Goal: Task Accomplishment & Management: Use online tool/utility

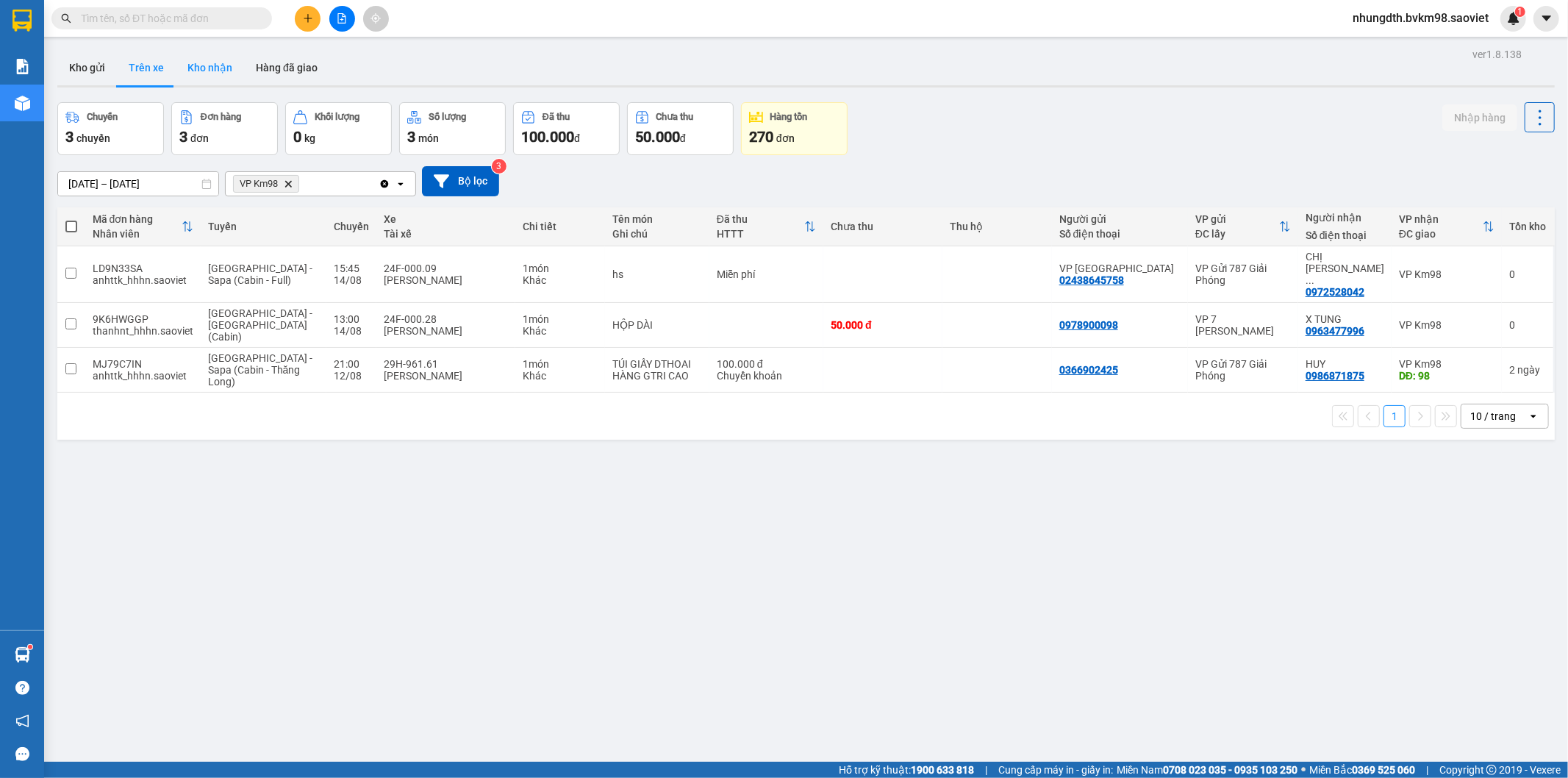
click at [202, 55] on button "Kho nhận" at bounding box center [210, 67] width 69 height 35
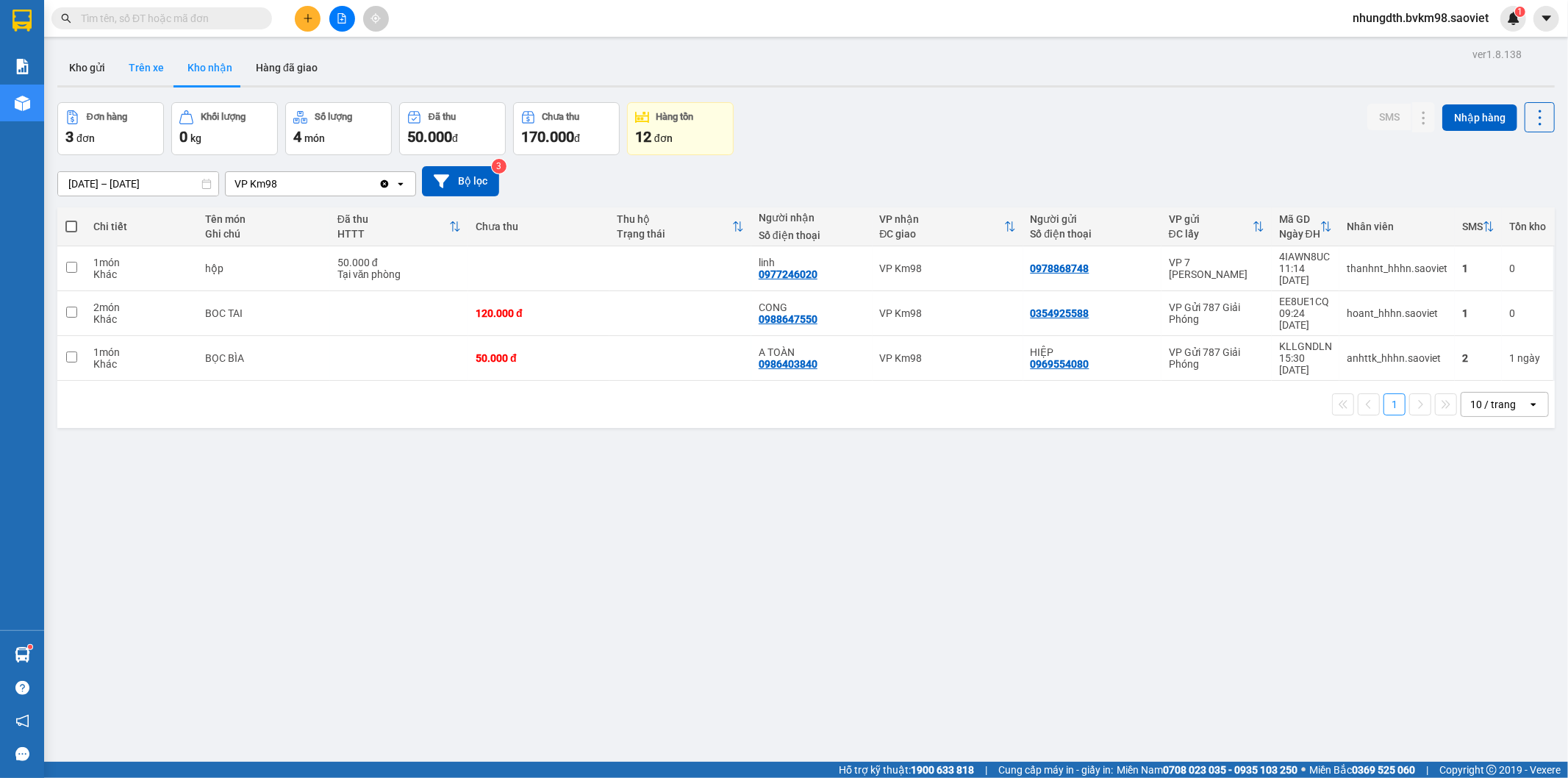
click at [134, 71] on button "Trên xe" at bounding box center [146, 67] width 59 height 35
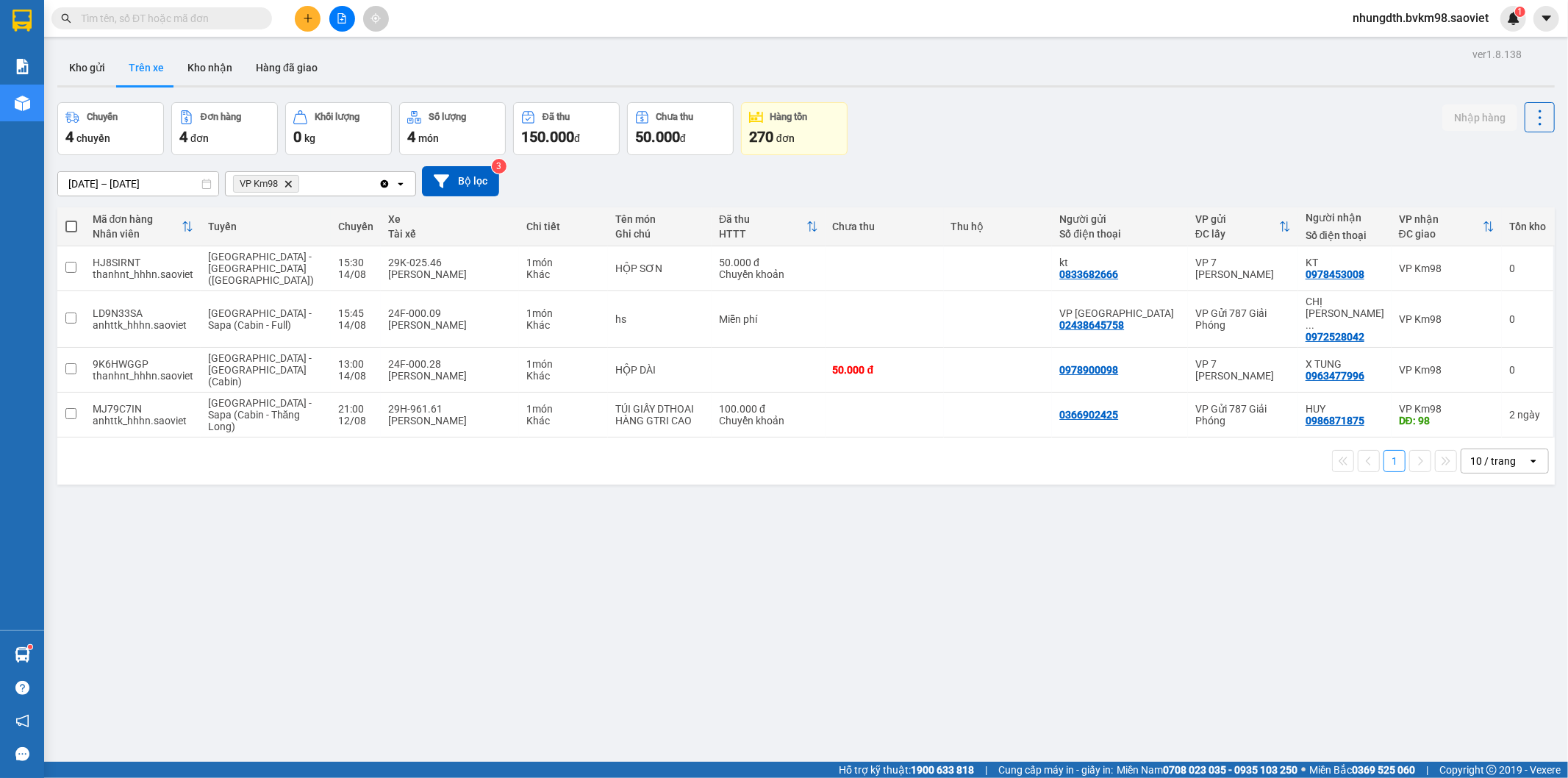
click at [300, 20] on button at bounding box center [307, 18] width 26 height 26
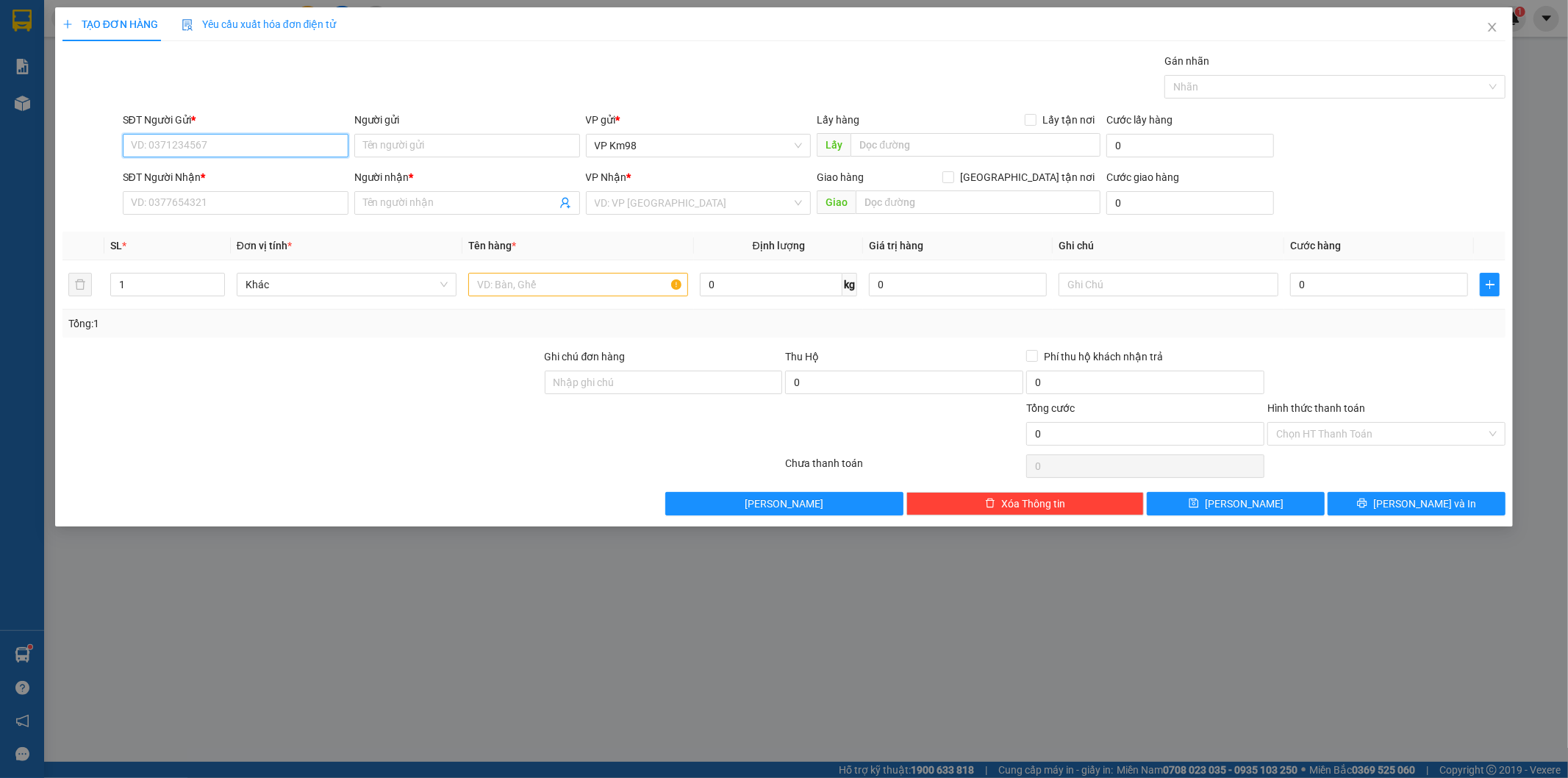
click at [218, 153] on input "SĐT Người Gửi *" at bounding box center [236, 146] width 225 height 24
type input "0382718838"
click at [207, 174] on div "0382718838 - [PERSON_NAME]" at bounding box center [236, 175] width 208 height 17
type input "Khánh"
type input "0961003326"
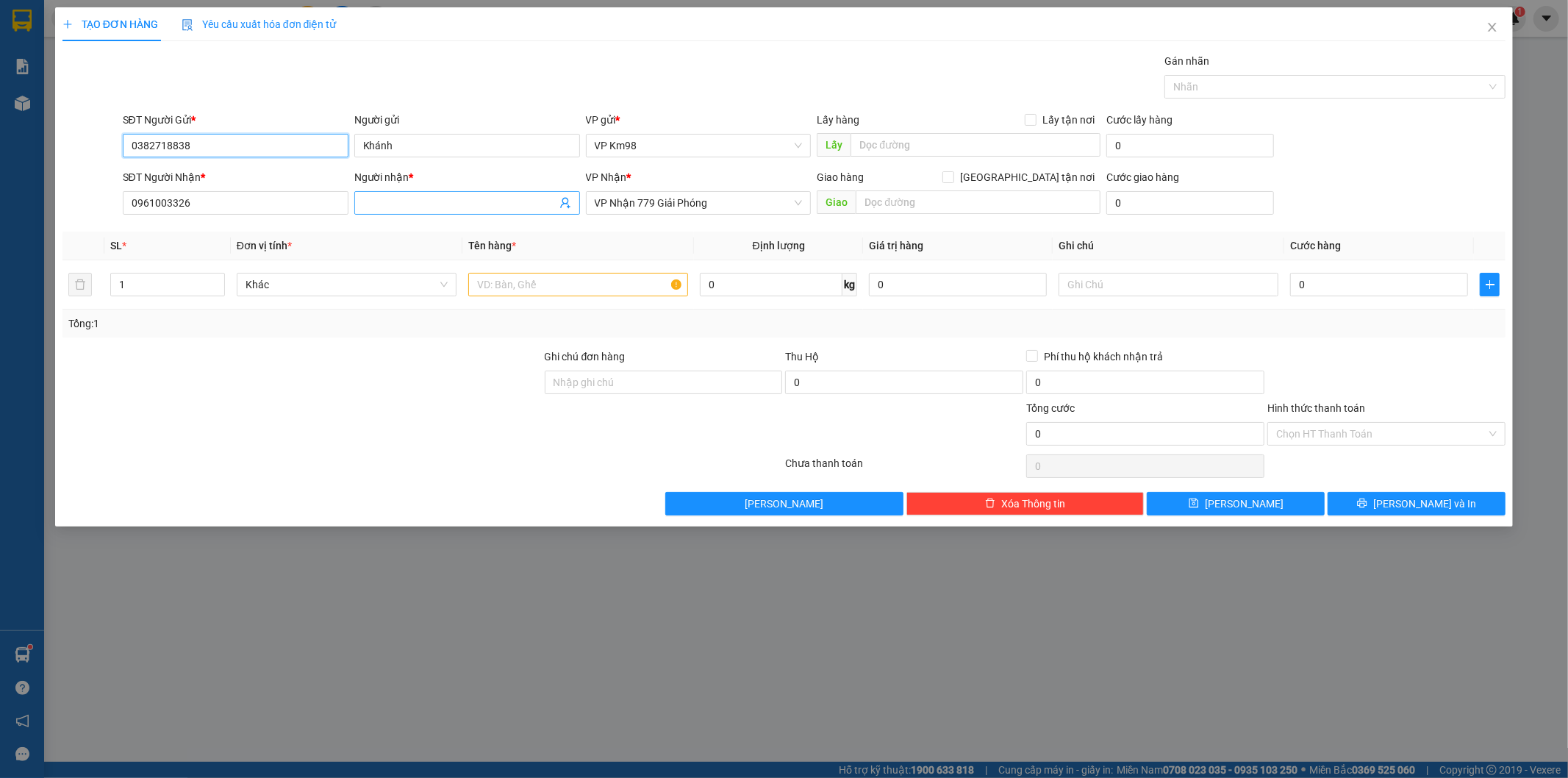
type input "0382718838"
click at [430, 200] on input "Người nhận *" at bounding box center [460, 203] width 193 height 17
type input "long phát"
click at [444, 235] on div "LONG PHÁT - 0979546262" at bounding box center [467, 232] width 208 height 17
type input "0979546262"
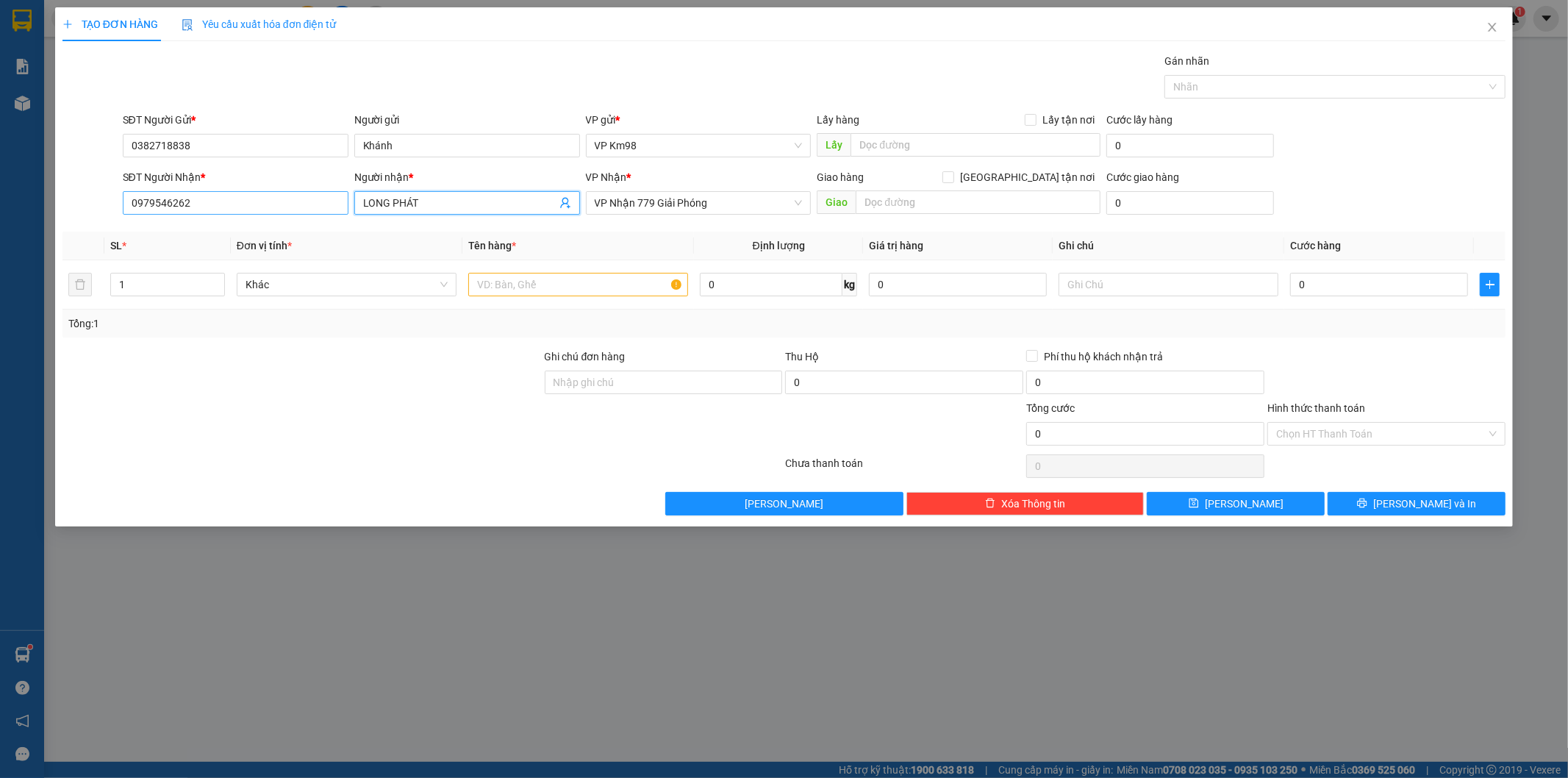
type input "LONG PHÁT"
click at [218, 207] on input "0979546262" at bounding box center [236, 203] width 225 height 24
type input "0"
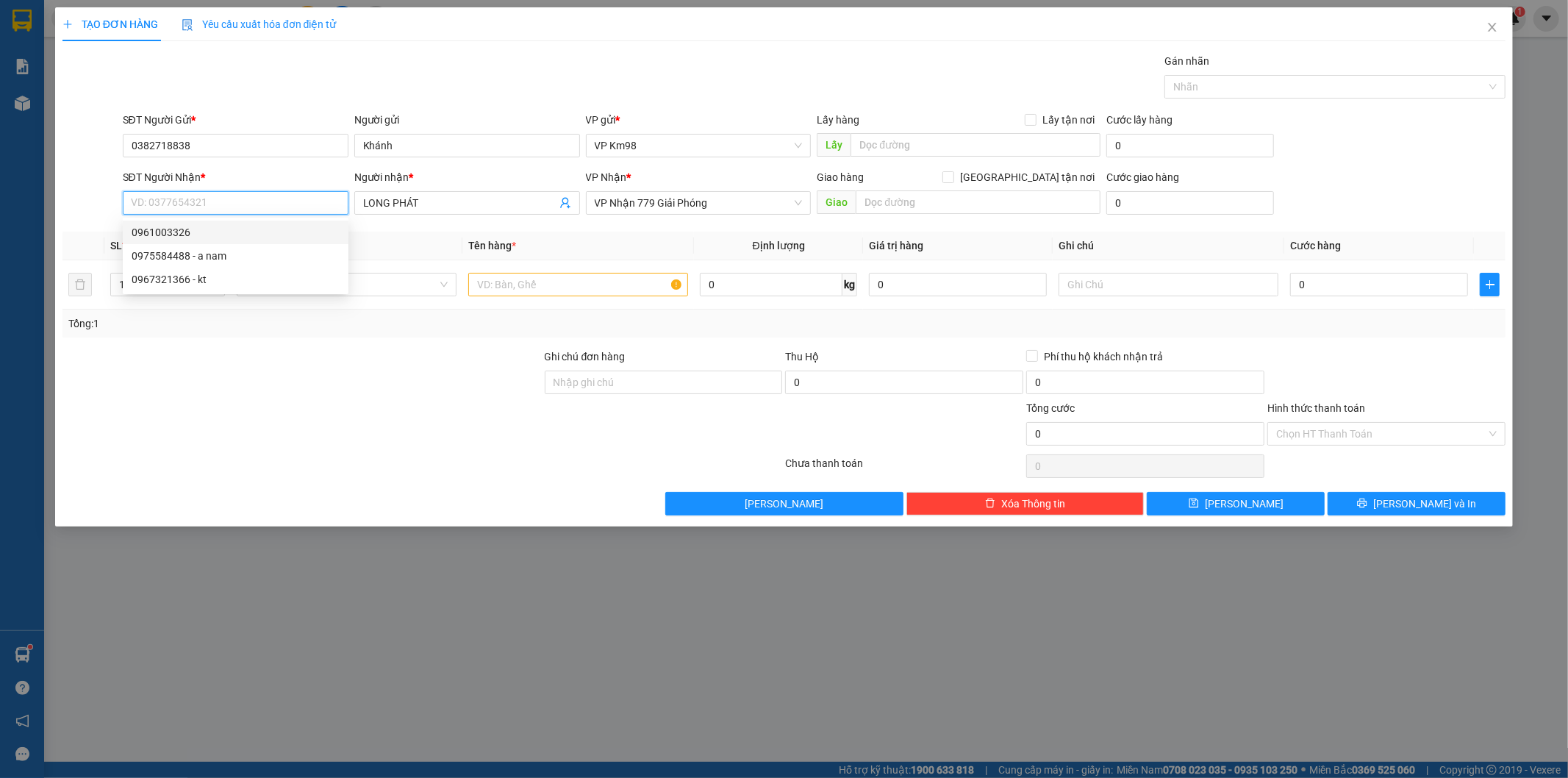
click at [174, 231] on div "0961003326" at bounding box center [236, 232] width 208 height 17
type input "0961003326"
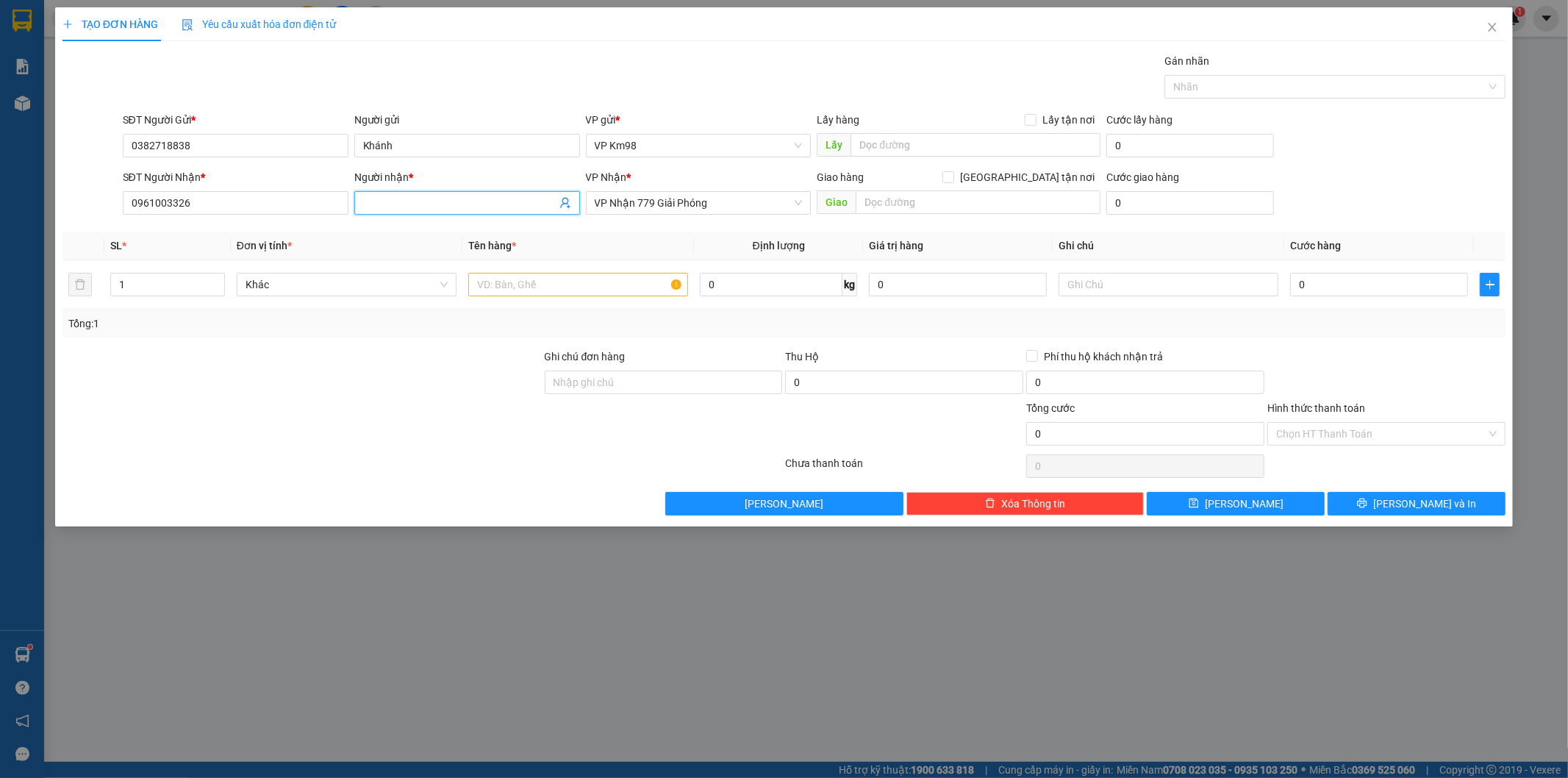
click at [424, 202] on input "Người nhận *" at bounding box center [460, 203] width 193 height 17
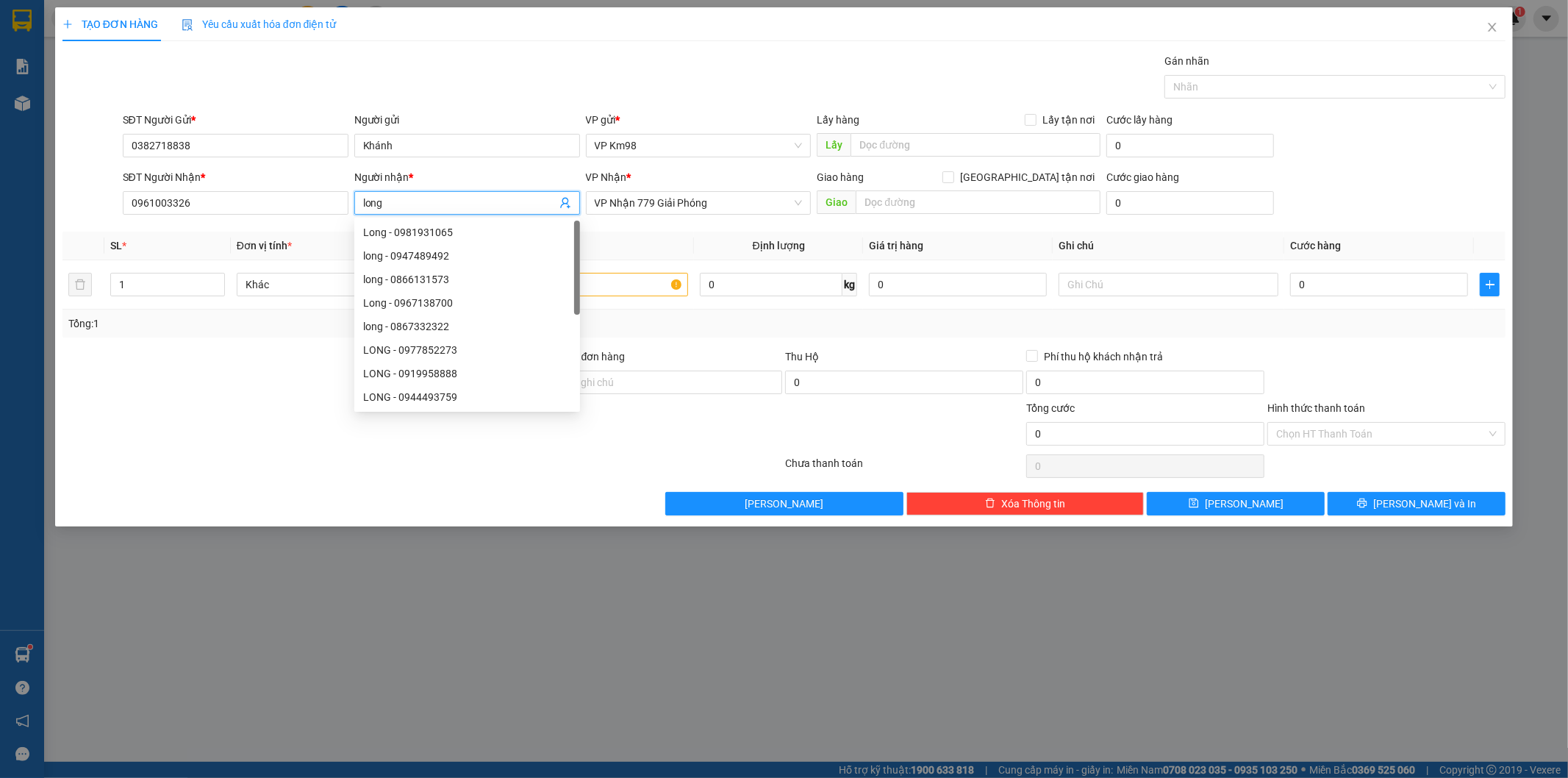
type input "long"
click at [294, 360] on div "Transit Pickup Surcharge Ids Transit Deliver Surcharge Ids Transit Deliver Surc…" at bounding box center [784, 284] width 1443 height 463
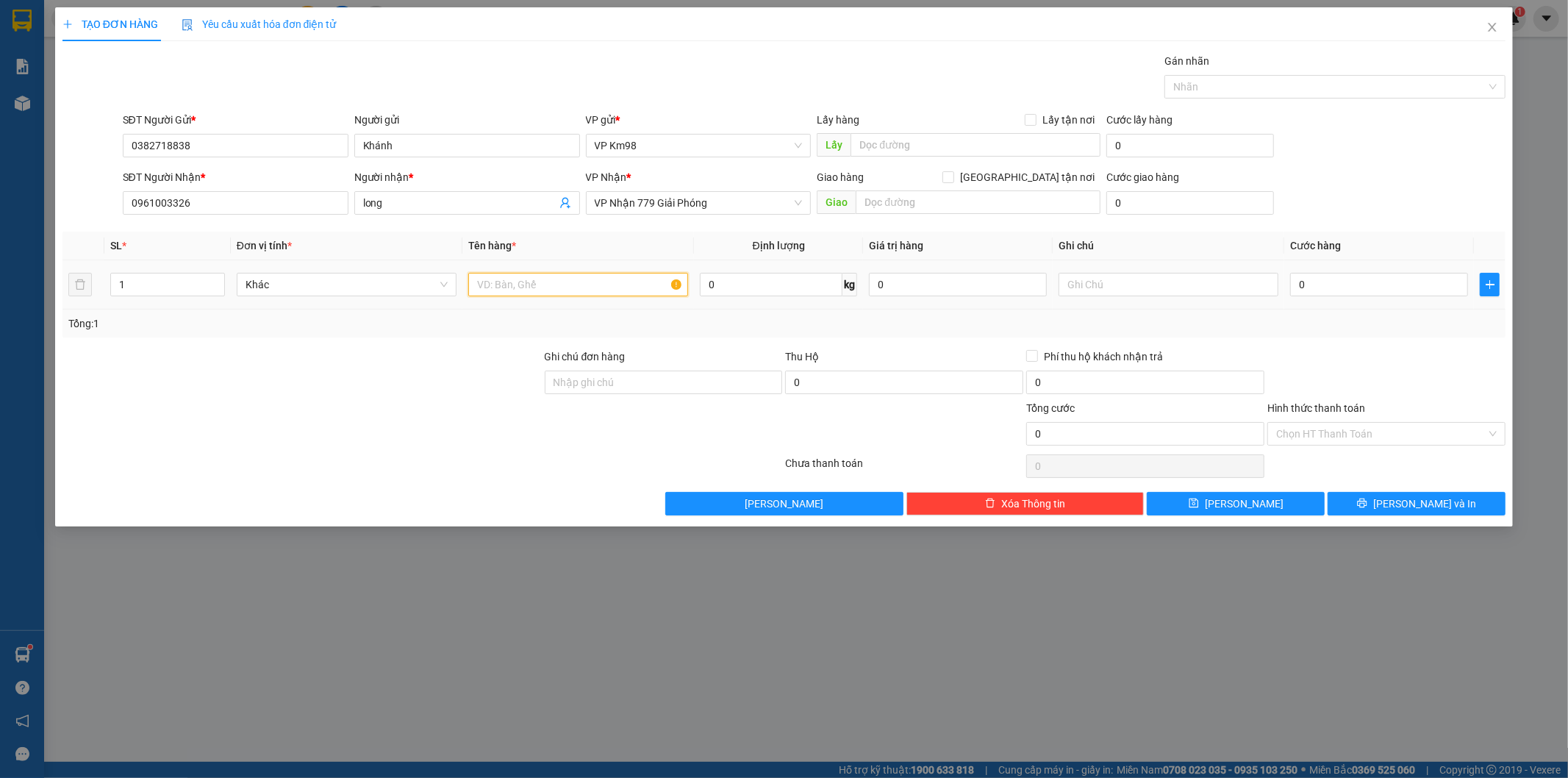
click at [523, 281] on input "text" at bounding box center [578, 285] width 220 height 24
type input "hộp giấy màu cam"
click at [1324, 284] on input "0" at bounding box center [1380, 285] width 178 height 24
type input "5"
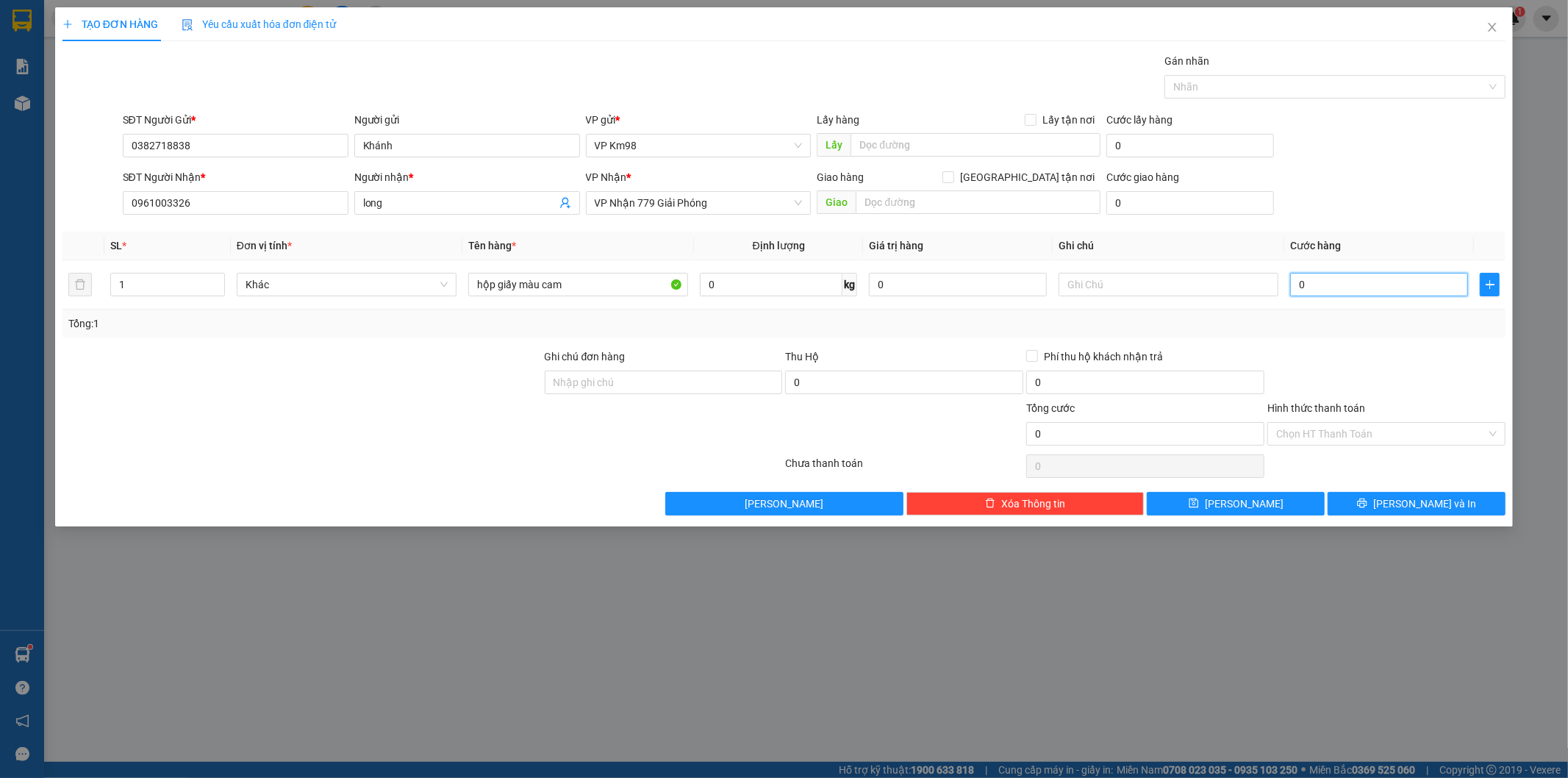
type input "5"
type input "50"
type input "500"
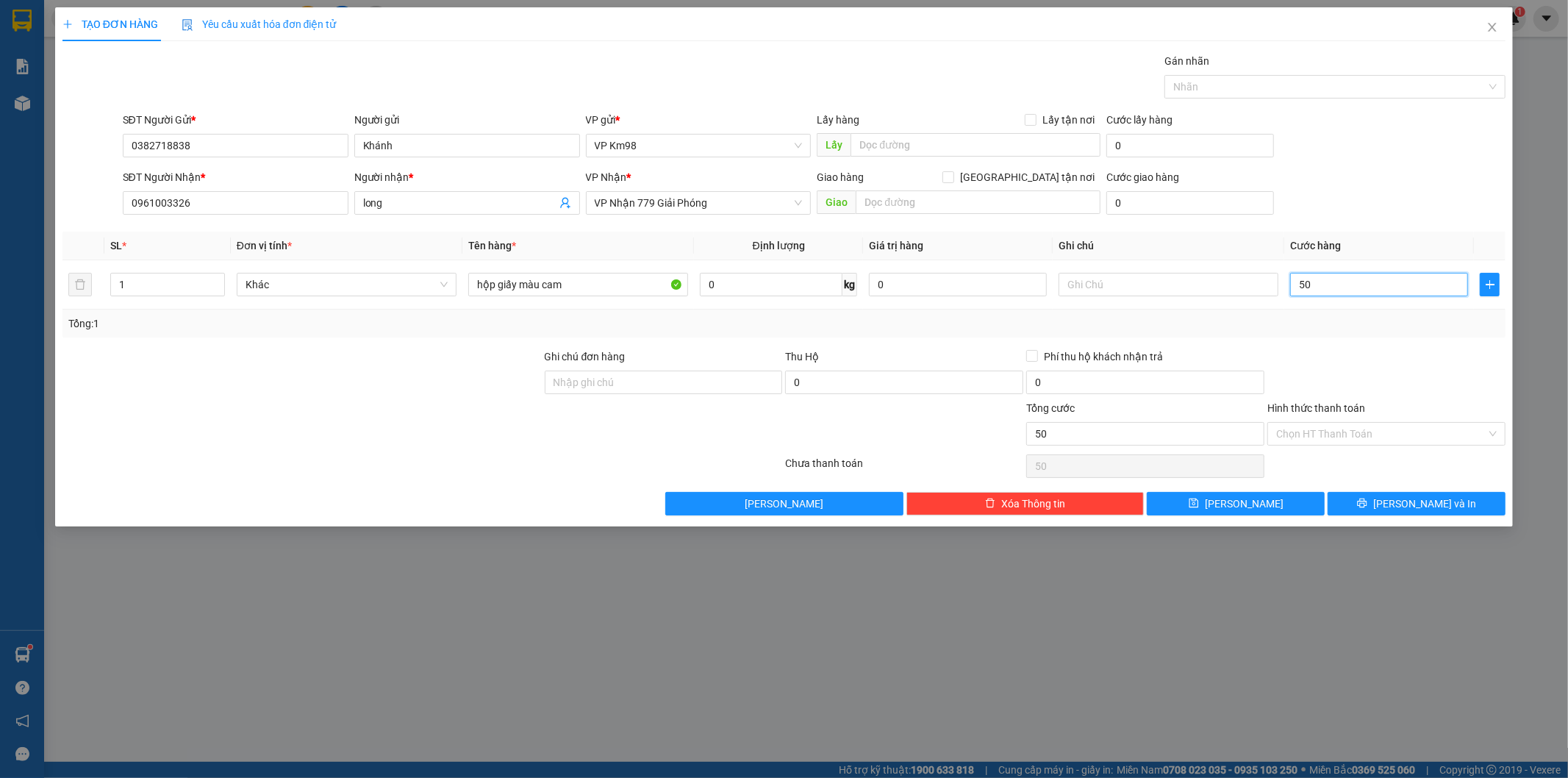
type input "500"
type input "5.000"
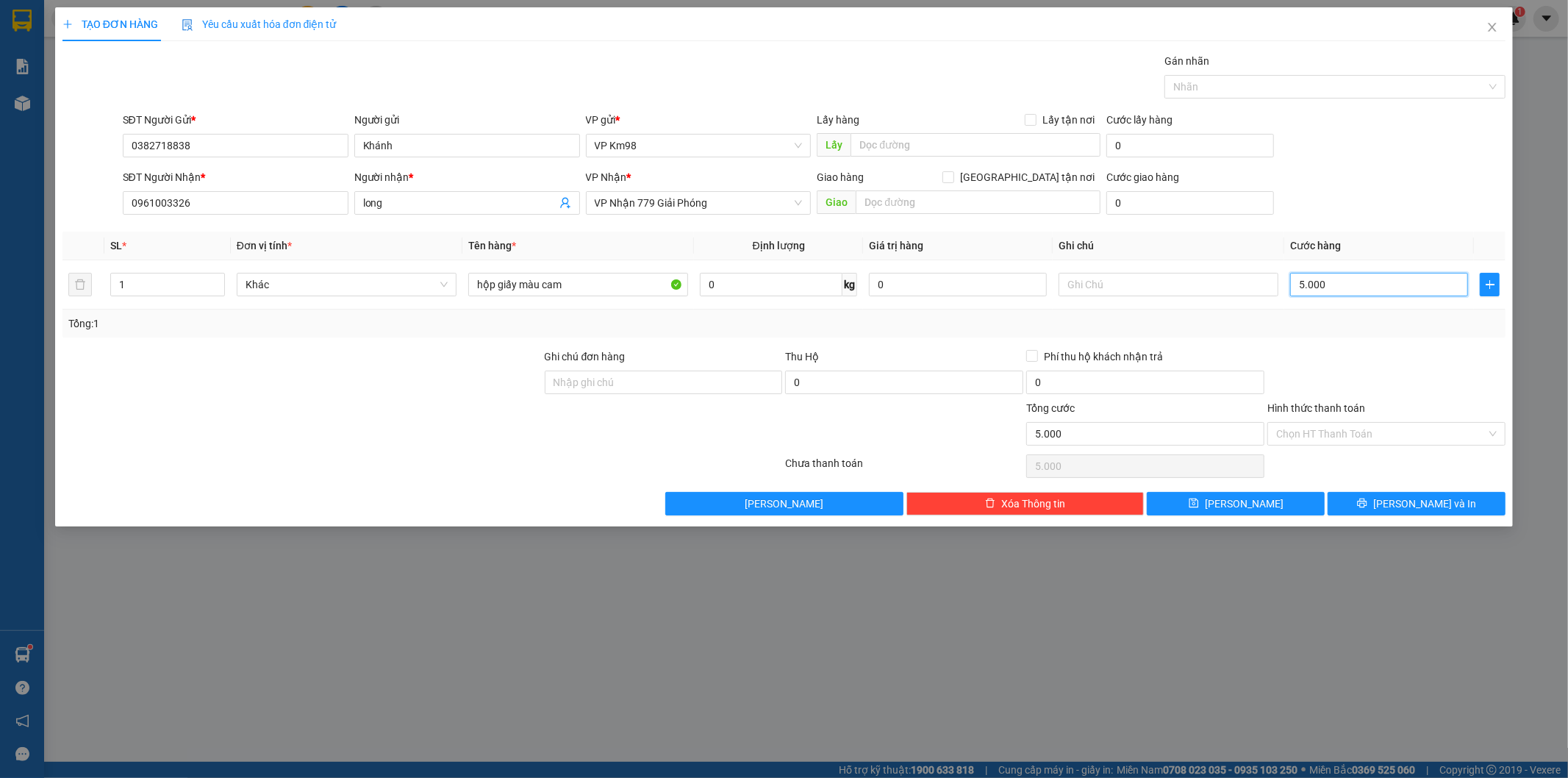
type input "50.000"
click at [1339, 408] on label "Hình thức thanh toán" at bounding box center [1317, 408] width 98 height 12
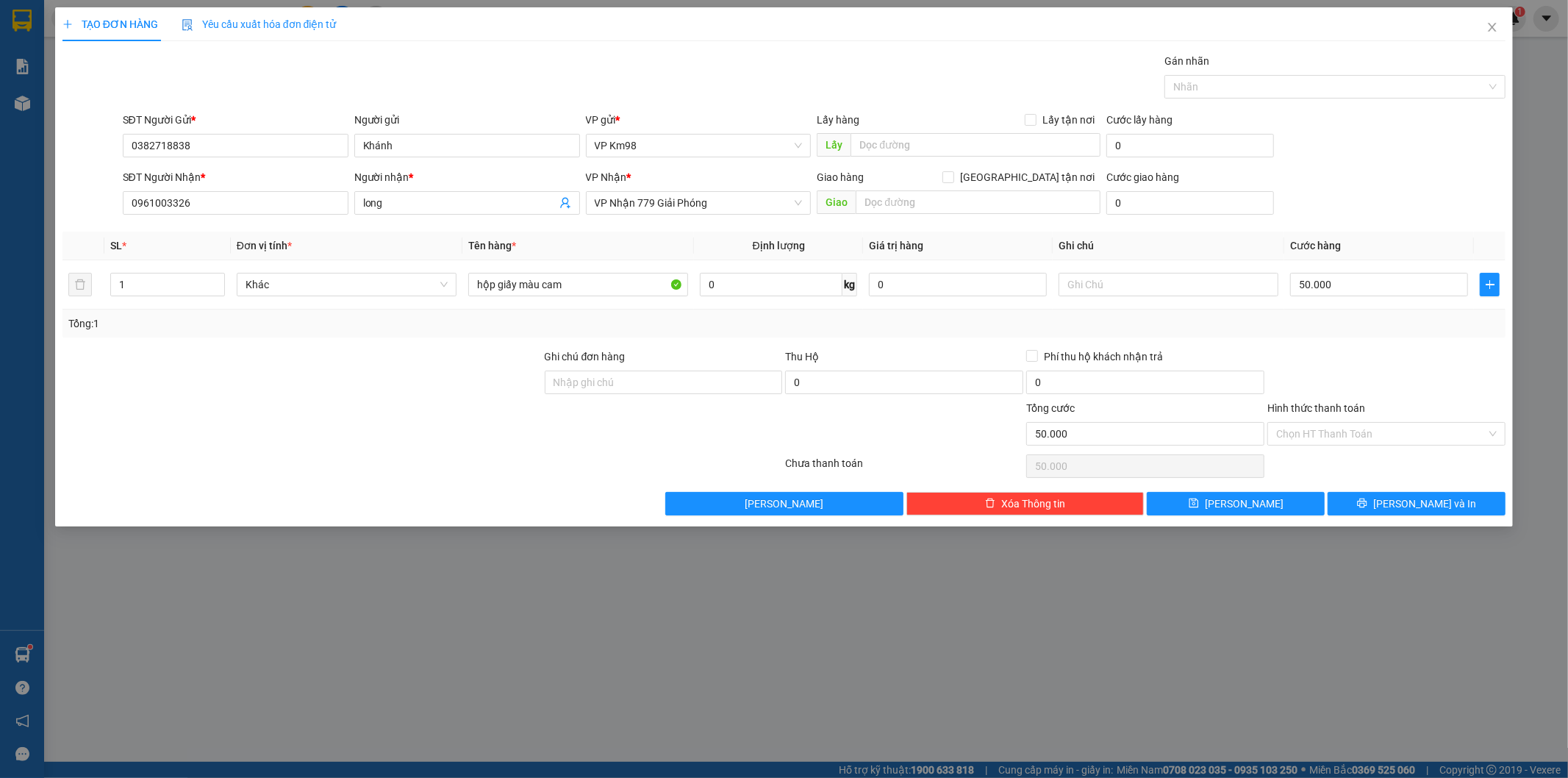
click at [1339, 423] on input "Hình thức thanh toán" at bounding box center [1381, 434] width 210 height 22
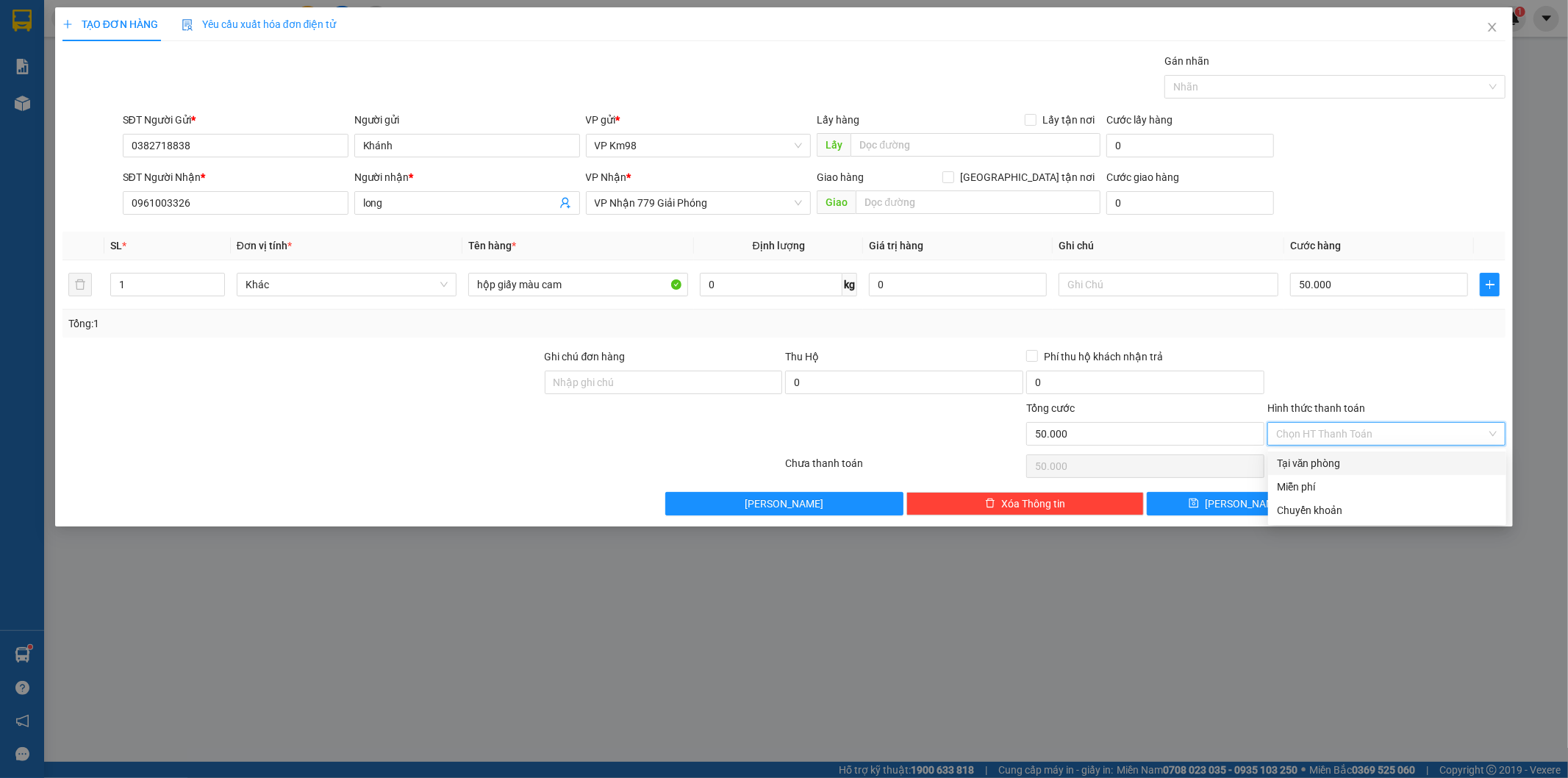
click at [1331, 459] on div "Tại văn phòng" at bounding box center [1387, 463] width 221 height 17
type input "0"
click at [1367, 506] on icon "printer" at bounding box center [1361, 502] width 10 height 10
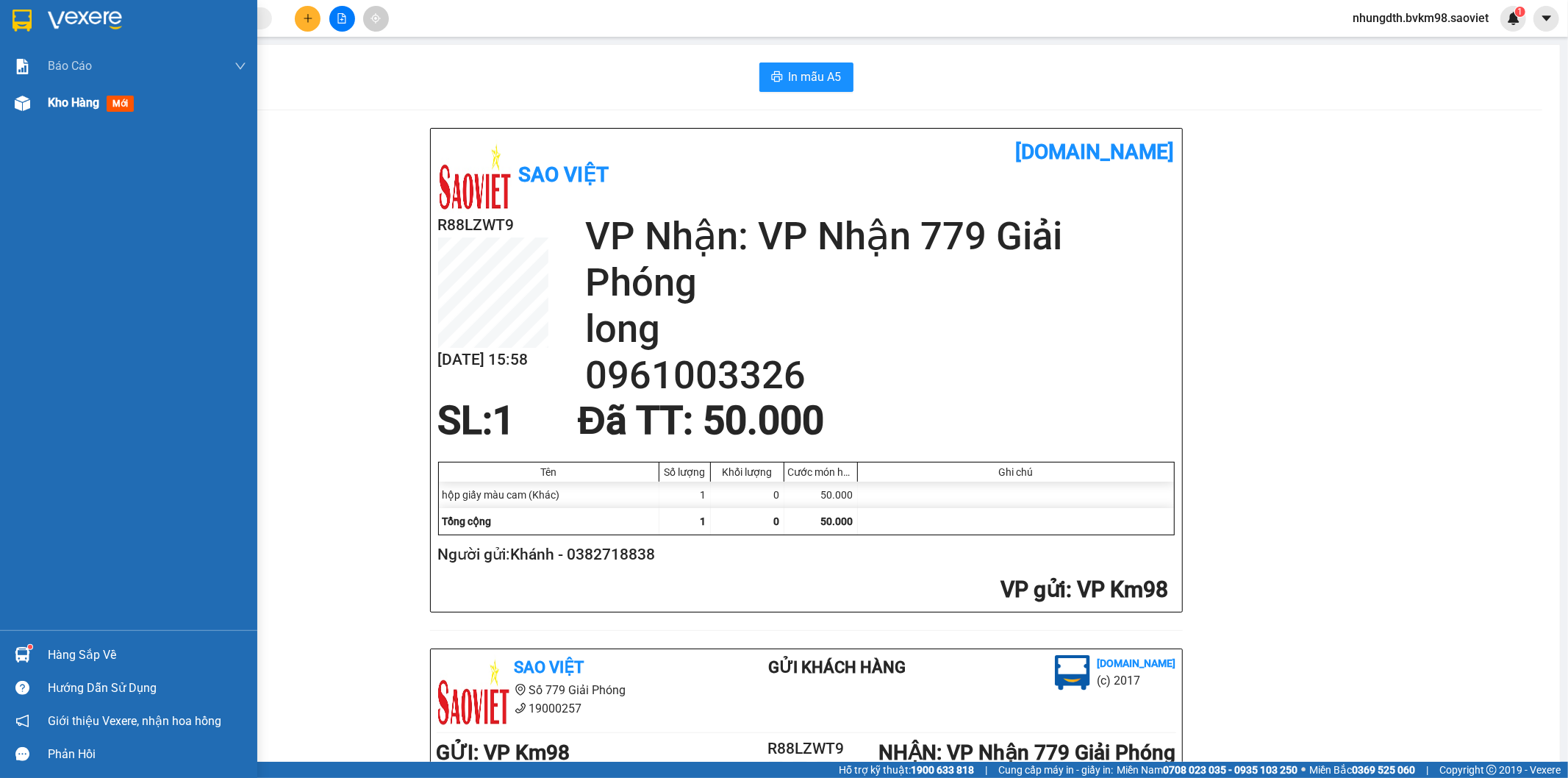
click at [17, 100] on img at bounding box center [23, 103] width 16 height 16
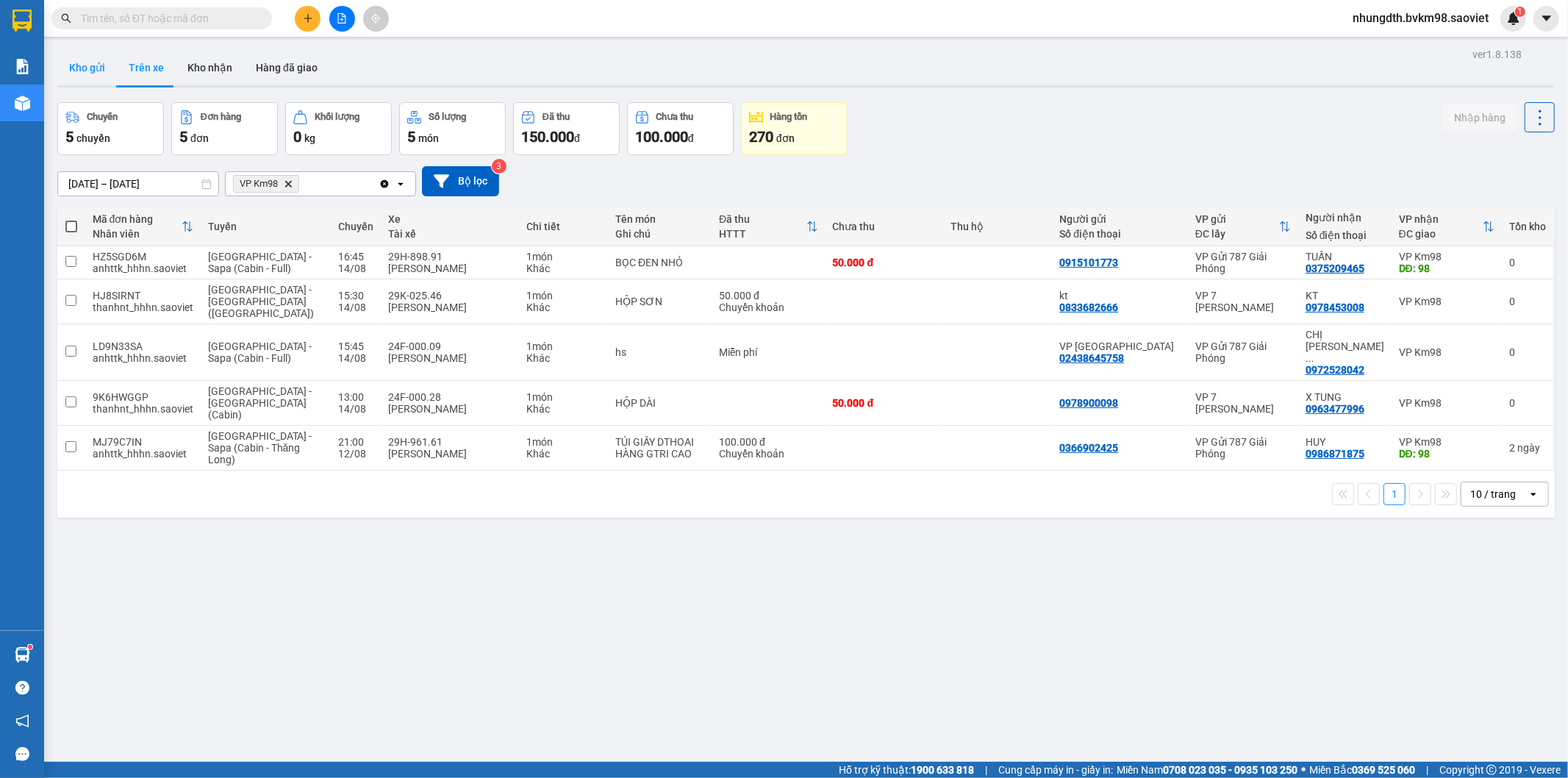
click at [82, 64] on button "Kho gửi" at bounding box center [88, 67] width 60 height 35
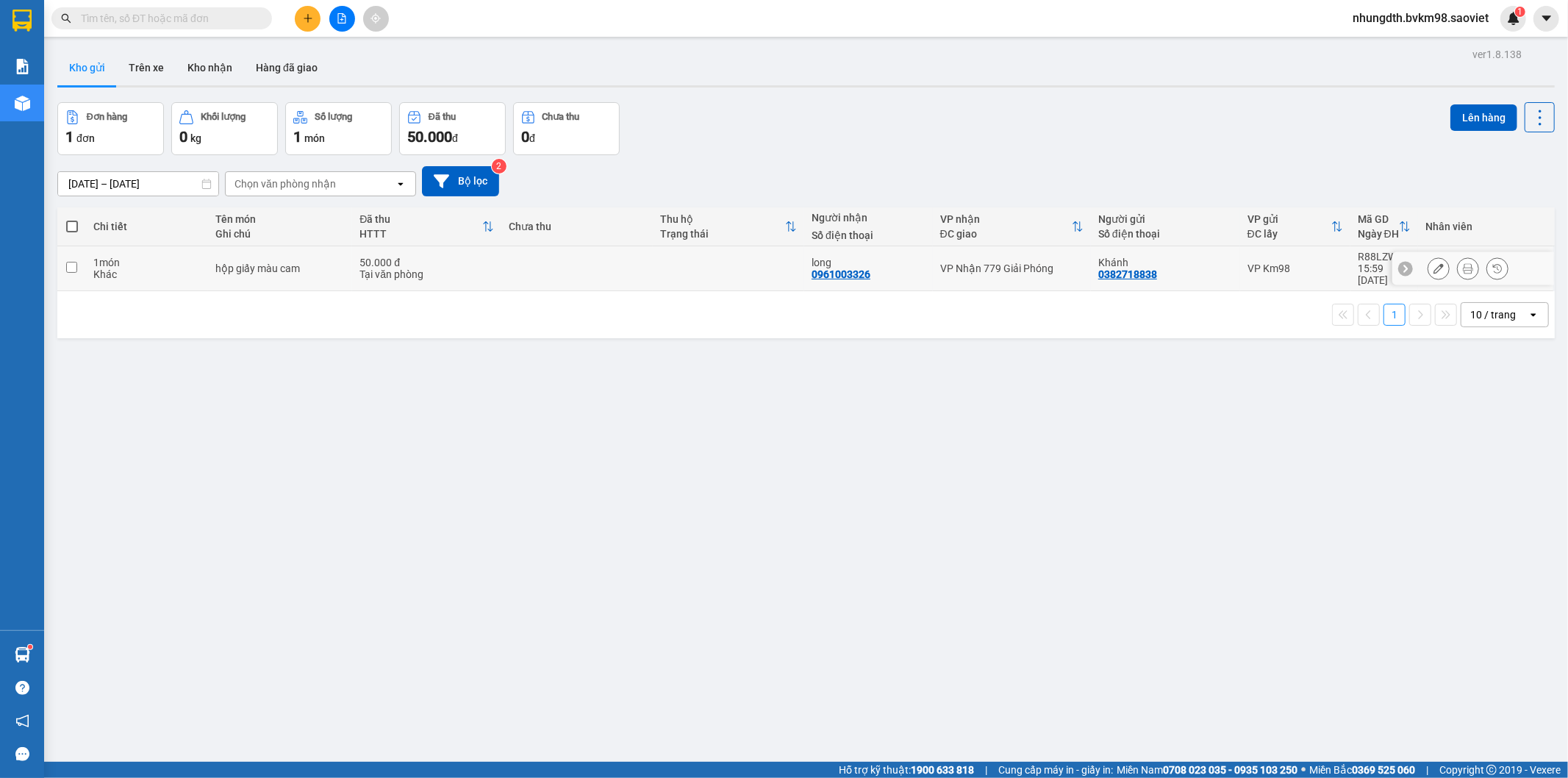
click at [66, 262] on input "checkbox" at bounding box center [72, 267] width 11 height 11
checkbox input "true"
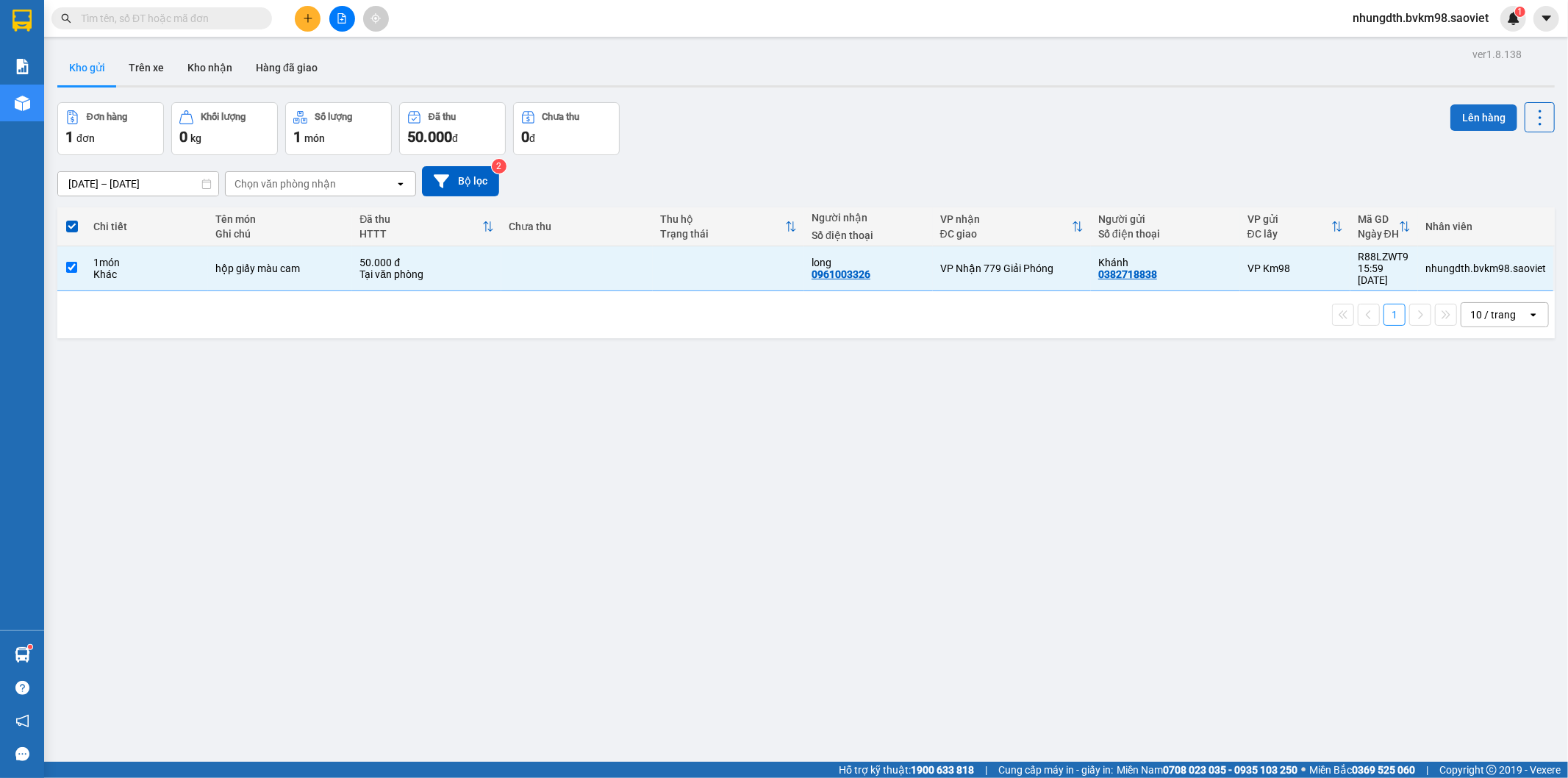
click at [1498, 118] on button "Lên hàng" at bounding box center [1484, 117] width 67 height 27
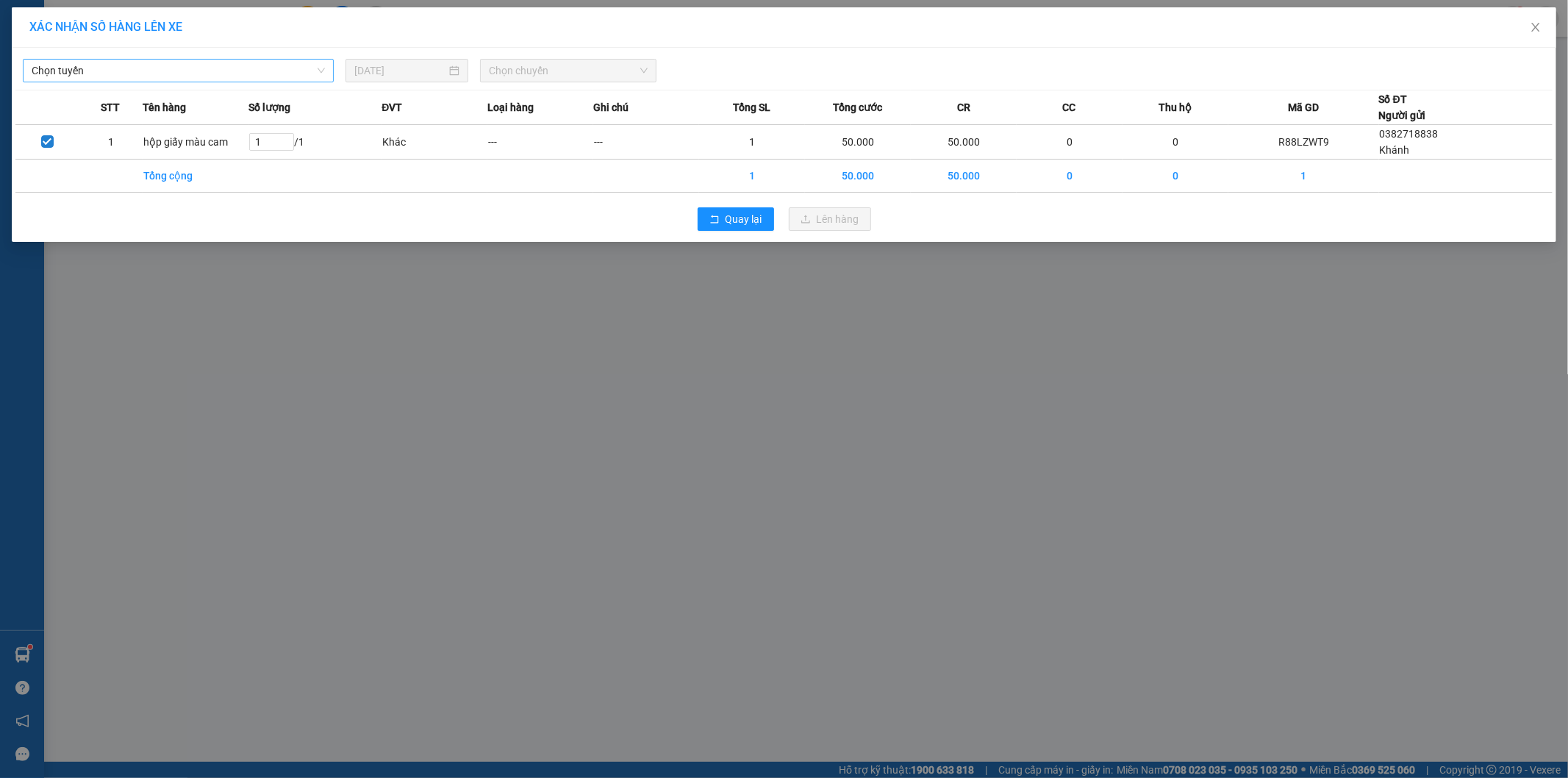
click at [96, 77] on span "Chọn tuyến" at bounding box center [178, 71] width 293 height 22
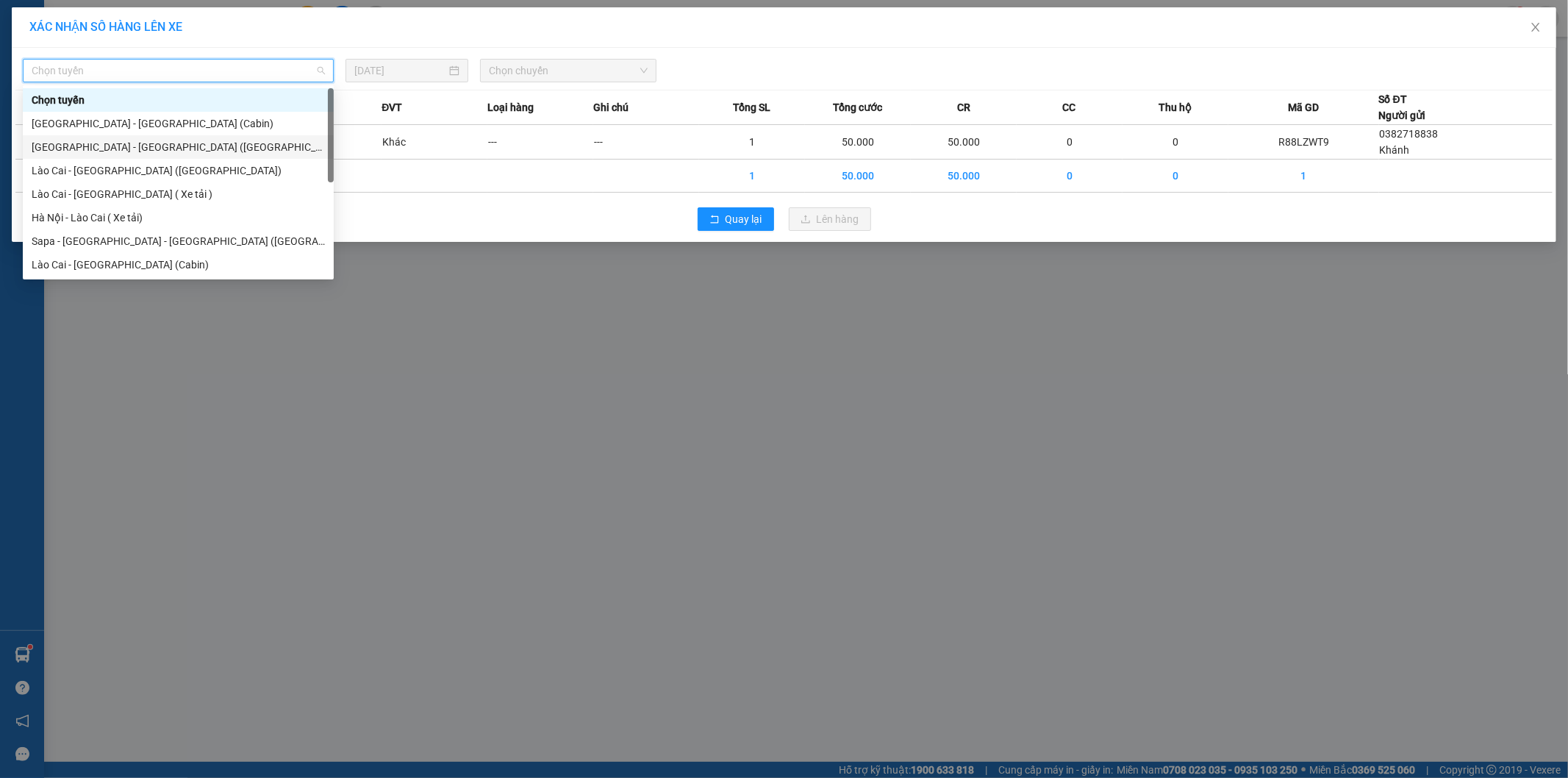
scroll to position [82, 0]
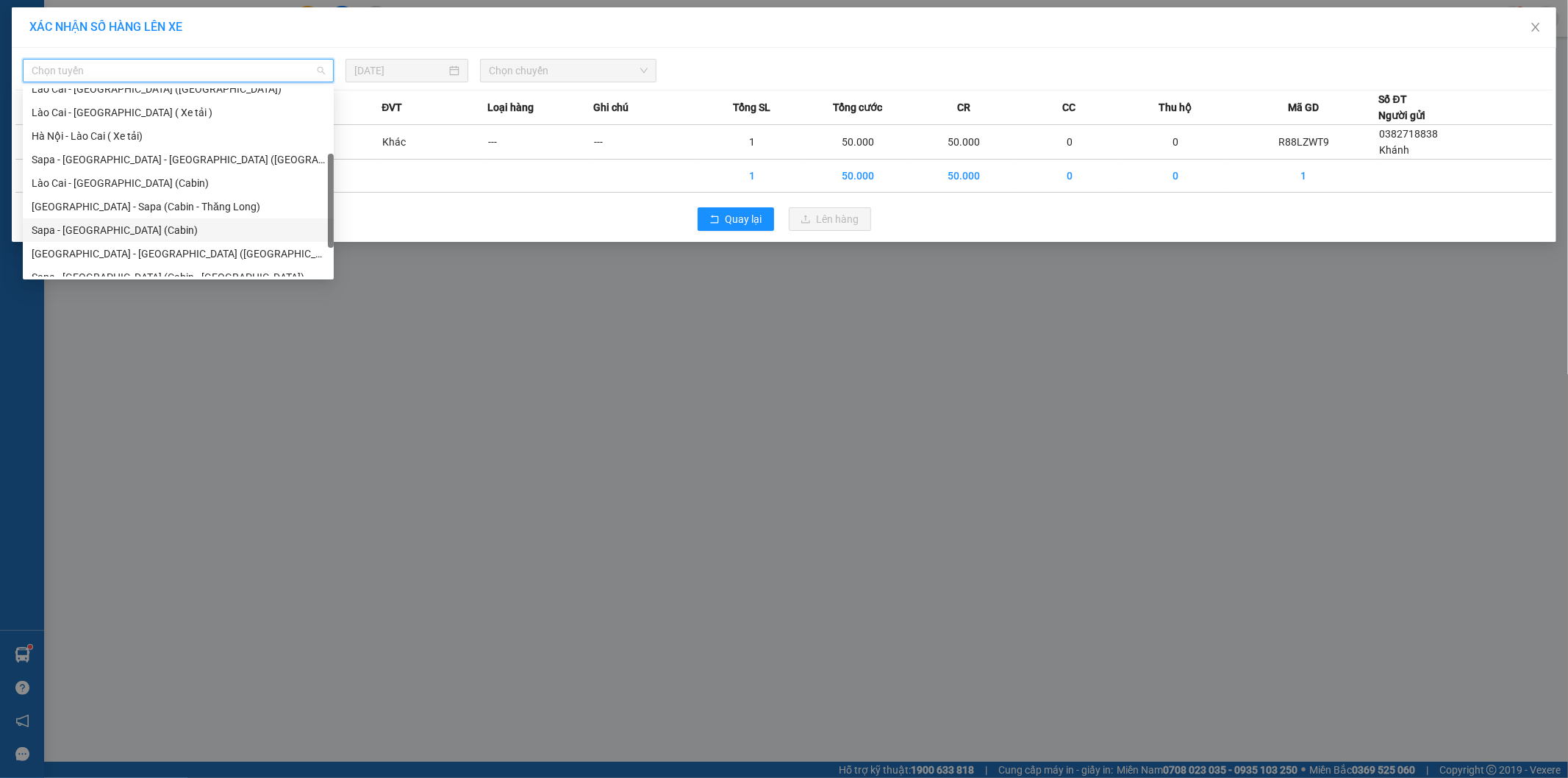
click at [99, 229] on div "Sapa - [GEOGRAPHIC_DATA] (Cabin)" at bounding box center [178, 230] width 293 height 17
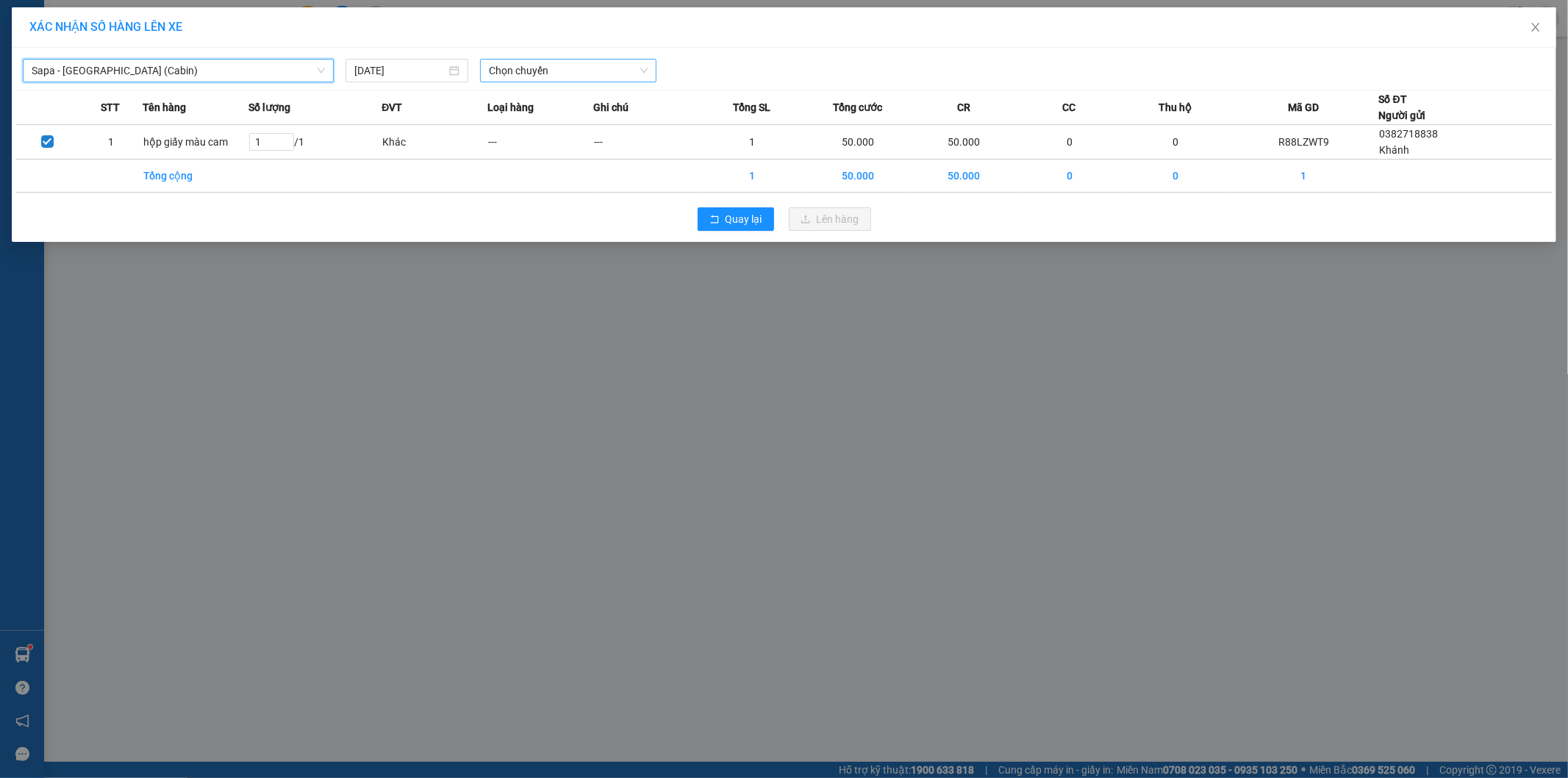
click at [510, 71] on span "Chọn chuyến" at bounding box center [568, 71] width 158 height 22
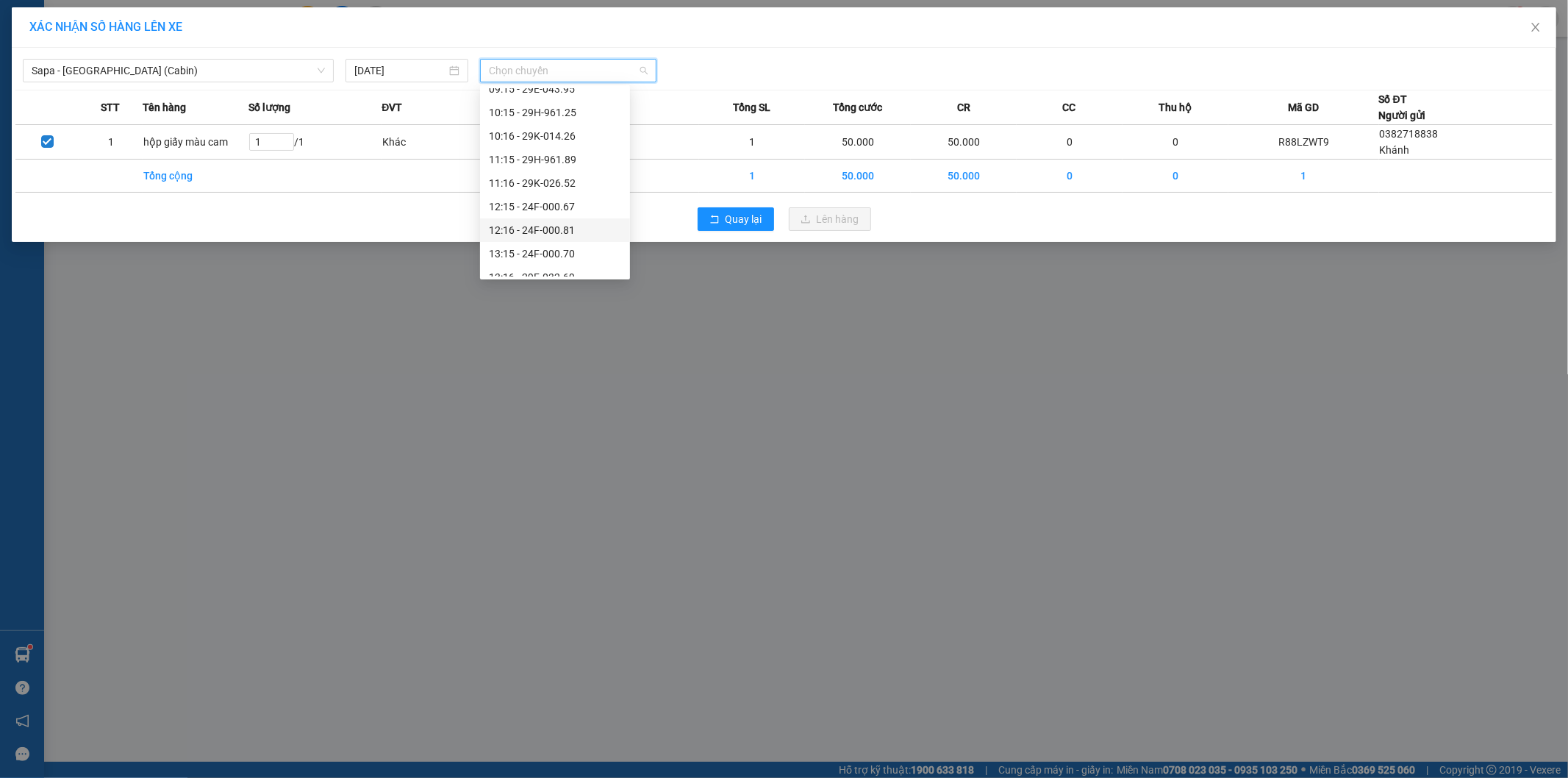
scroll to position [163, 0]
click at [553, 214] on div "14:15 - 29H-999.77" at bounding box center [555, 219] width 132 height 17
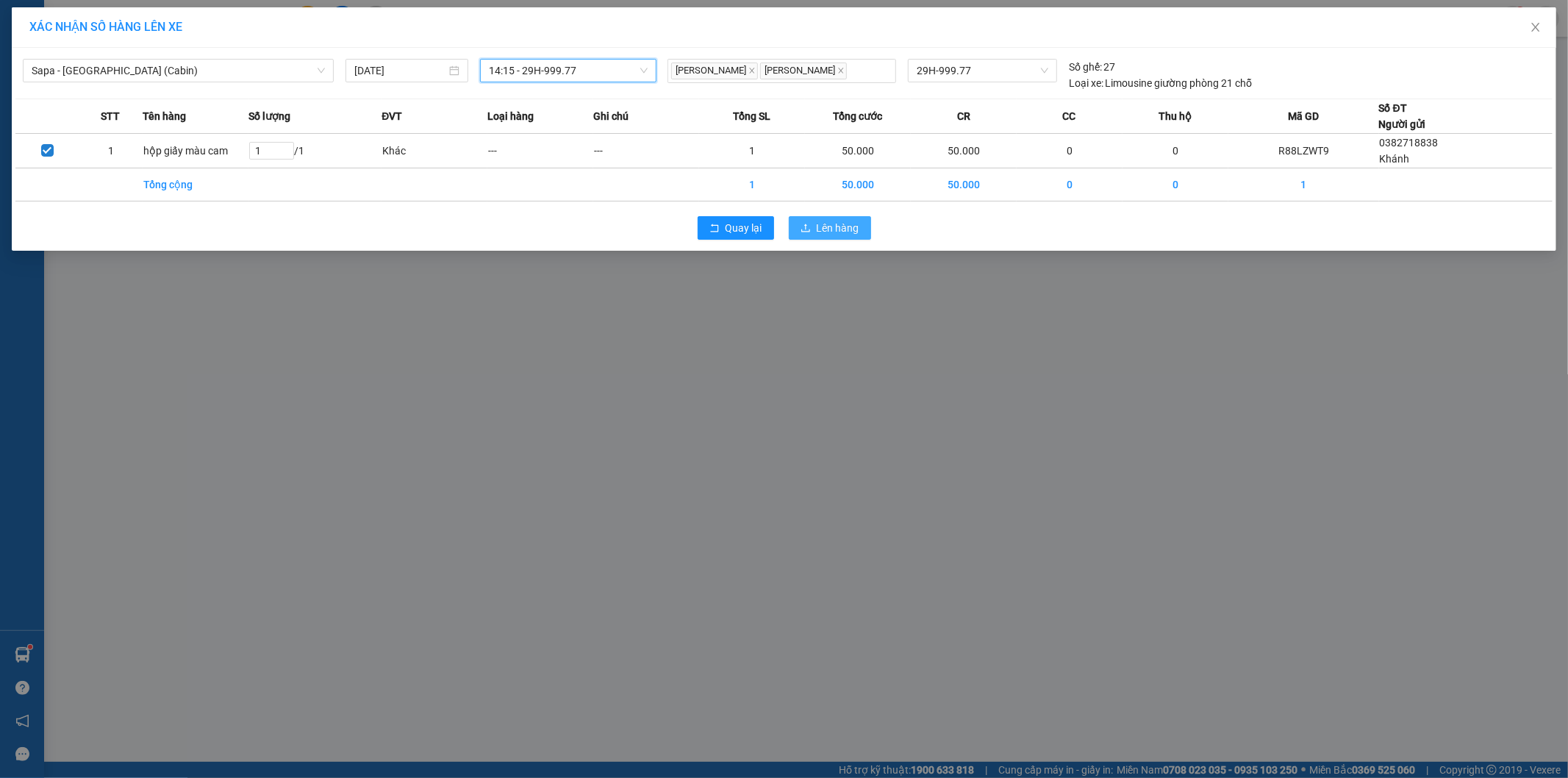
click at [822, 229] on span "Lên hàng" at bounding box center [838, 228] width 43 height 17
